Goal: Navigation & Orientation: Understand site structure

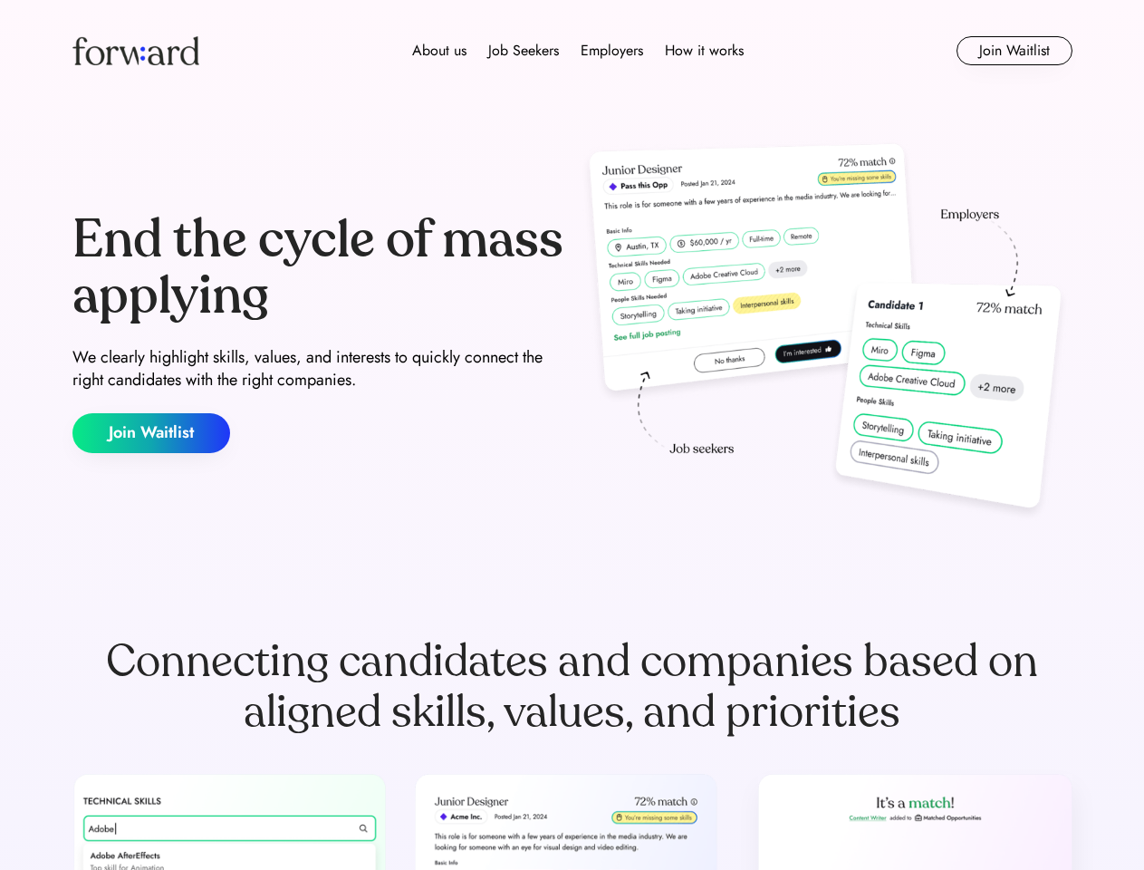
click at [572, 435] on div "End the cycle of mass applying We clearly highlight skills, values, and interes…" at bounding box center [572, 332] width 1000 height 389
click at [572, 51] on div "About us Job Seekers Employers How it works" at bounding box center [578, 51] width 714 height 22
click at [136, 51] on img at bounding box center [135, 50] width 127 height 29
click at [578, 51] on div "About us Job Seekers Employers How it works" at bounding box center [578, 51] width 714 height 22
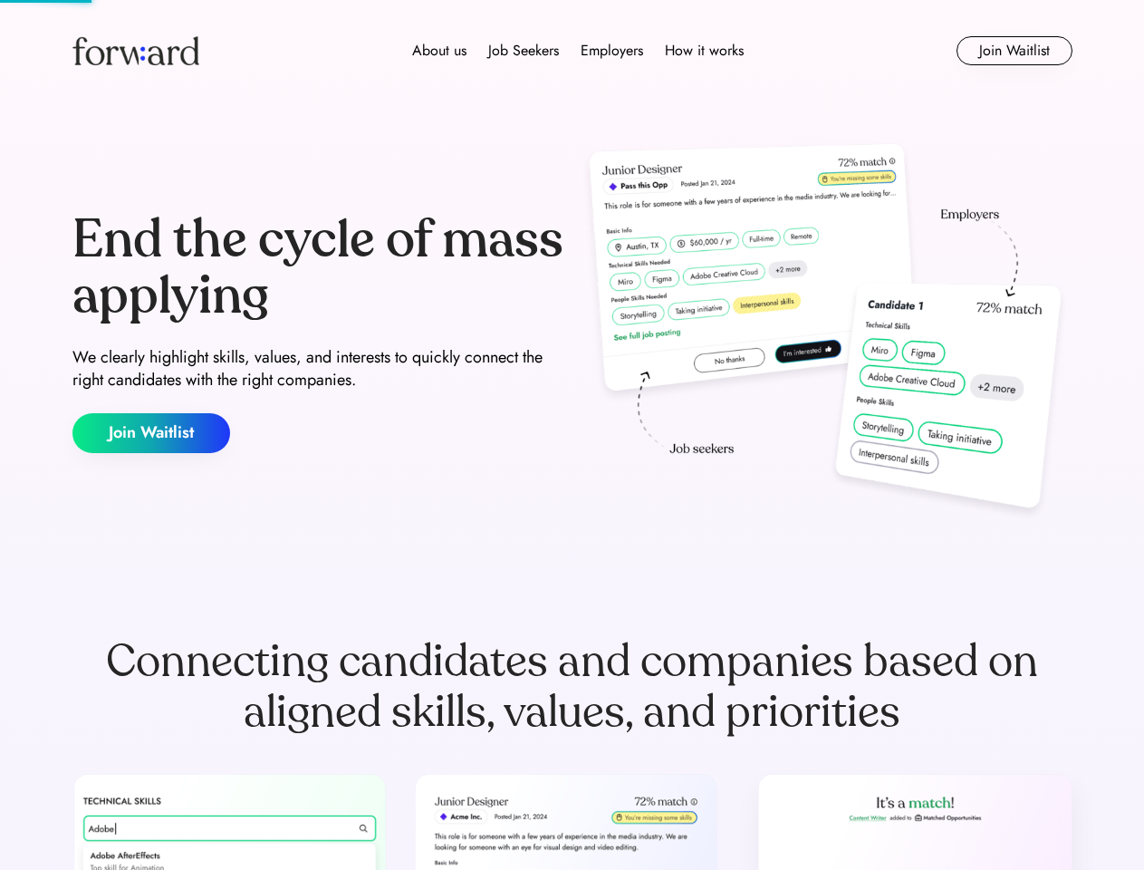
click at [439, 51] on div "About us" at bounding box center [439, 51] width 54 height 22
click at [524, 51] on div "Job Seekers" at bounding box center [523, 51] width 71 height 22
click at [611, 51] on div "Employers" at bounding box center [612, 51] width 62 height 22
click at [703, 51] on div "How it works" at bounding box center [704, 51] width 79 height 22
click at [1014, 51] on button "Join Waitlist" at bounding box center [1015, 50] width 116 height 29
